Goal: Find specific page/section: Find specific page/section

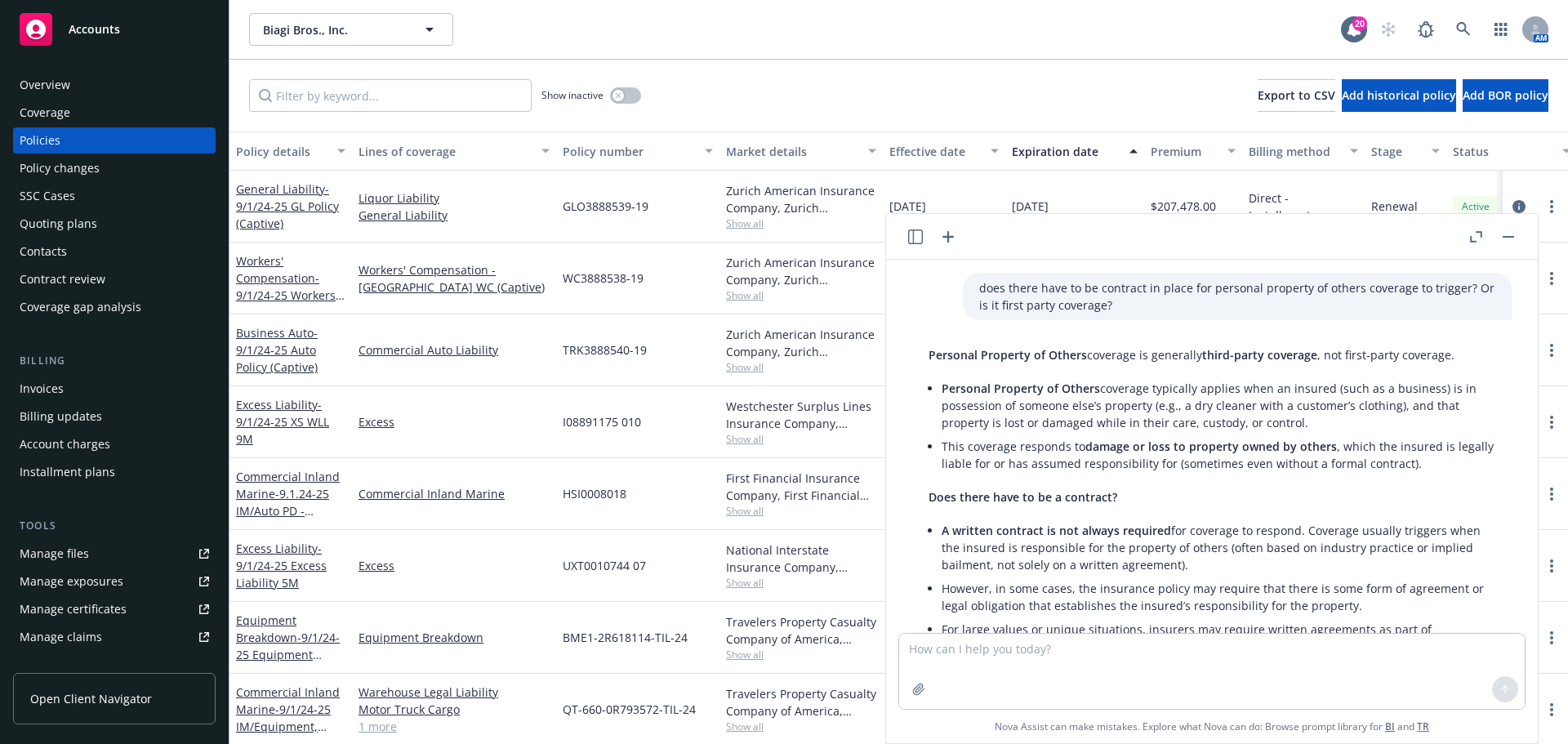
scroll to position [82, 0]
